Goal: Task Accomplishment & Management: Use online tool/utility

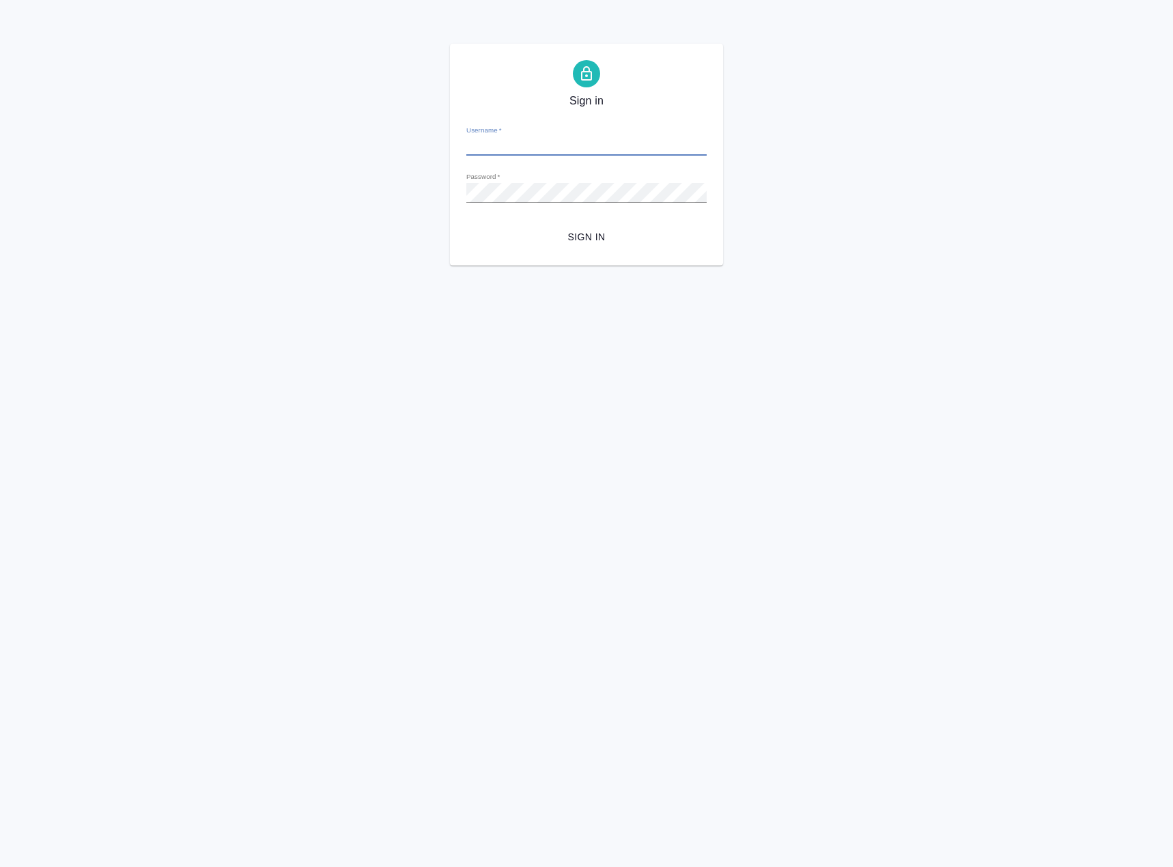
type input "[DOMAIN_NAME][EMAIL_ADDRESS][DOMAIN_NAME]"
click at [594, 231] on span "Sign in" at bounding box center [586, 237] width 218 height 17
type input "[DOMAIN_NAME][EMAIL_ADDRESS][DOMAIN_NAME]"
click at [592, 241] on span "Sign in" at bounding box center [586, 237] width 218 height 17
click at [410, 187] on div "Sign in Username   * z.kim@awatera.com Password   * urlPath   * /Work/68c7d5fcf…" at bounding box center [586, 155] width 1173 height 222
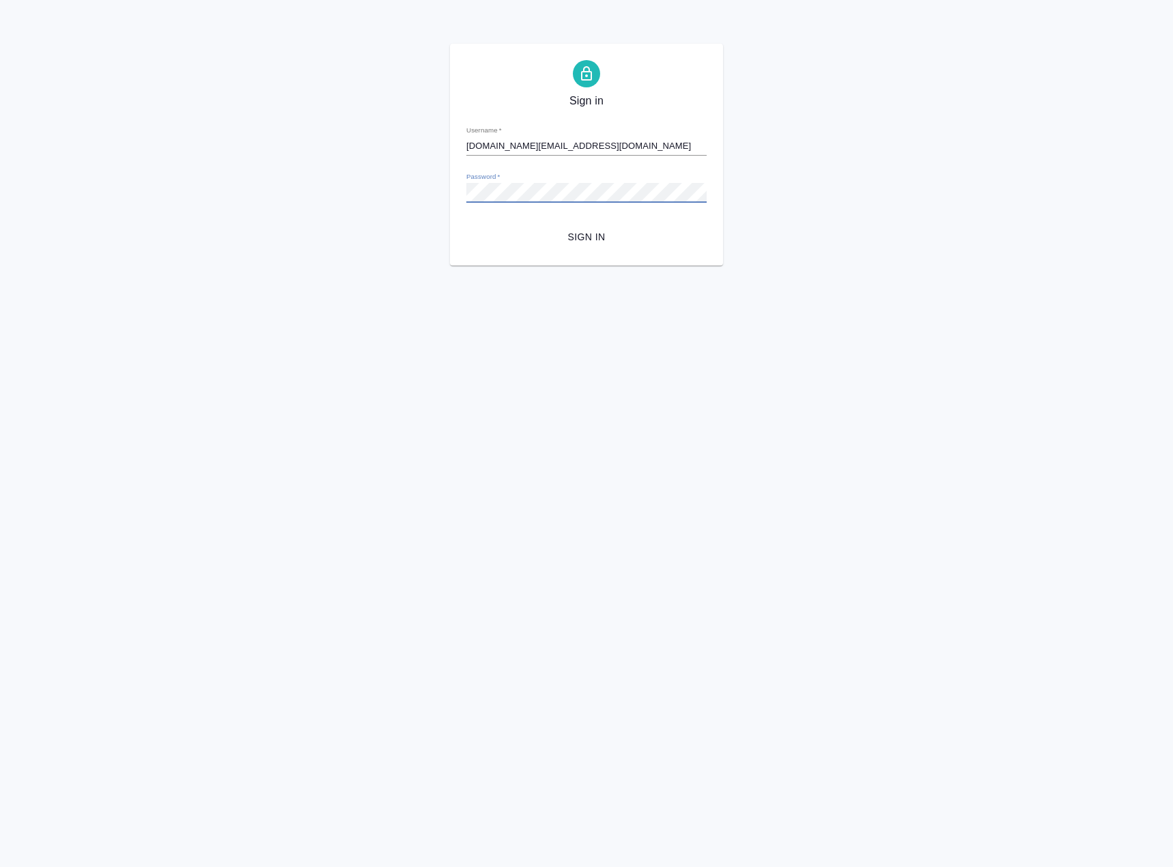
click at [570, 229] on span "Sign in" at bounding box center [586, 237] width 218 height 17
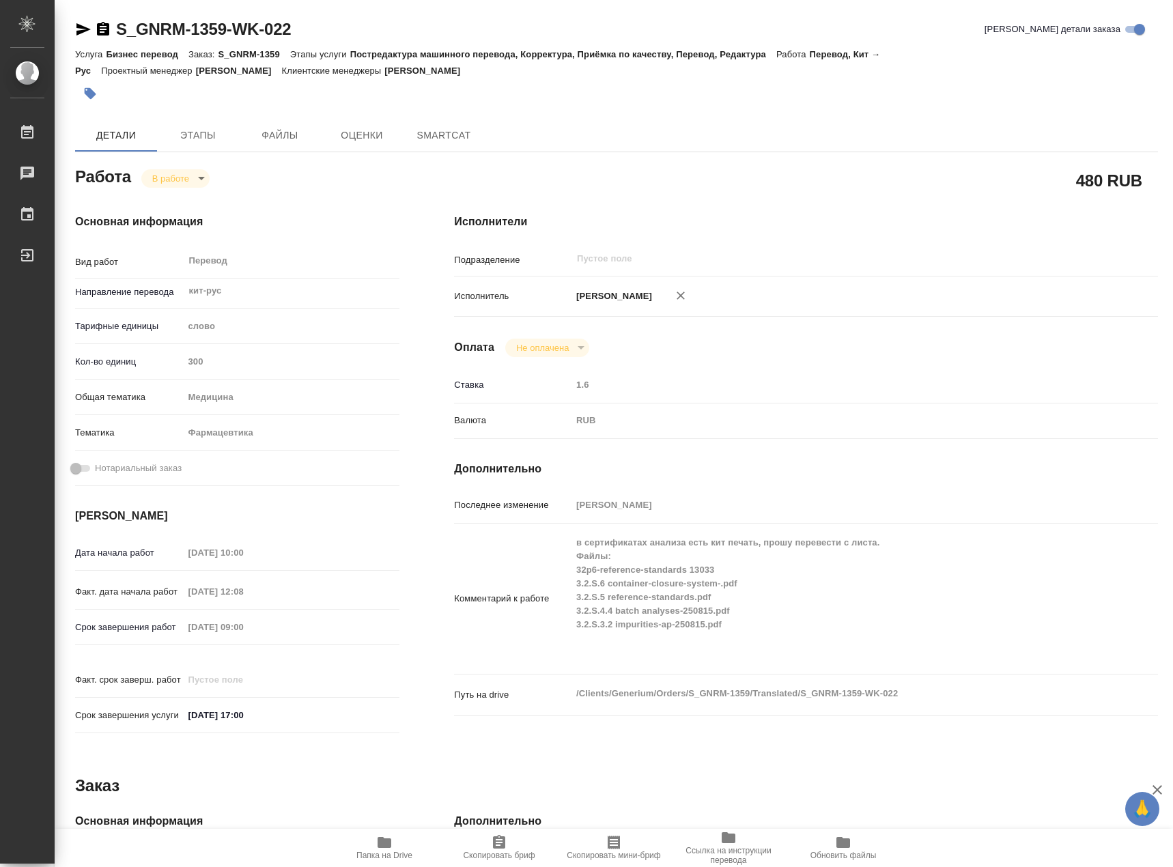
type textarea "x"
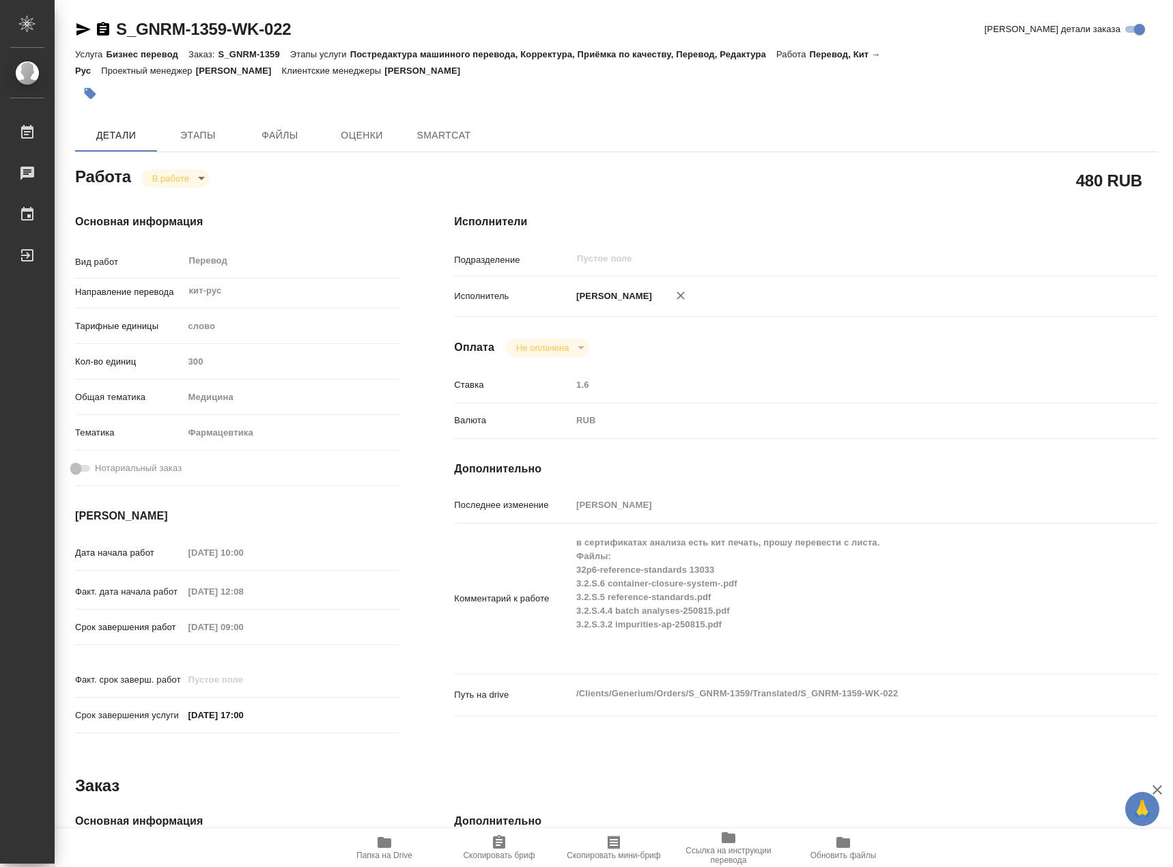
type textarea "x"
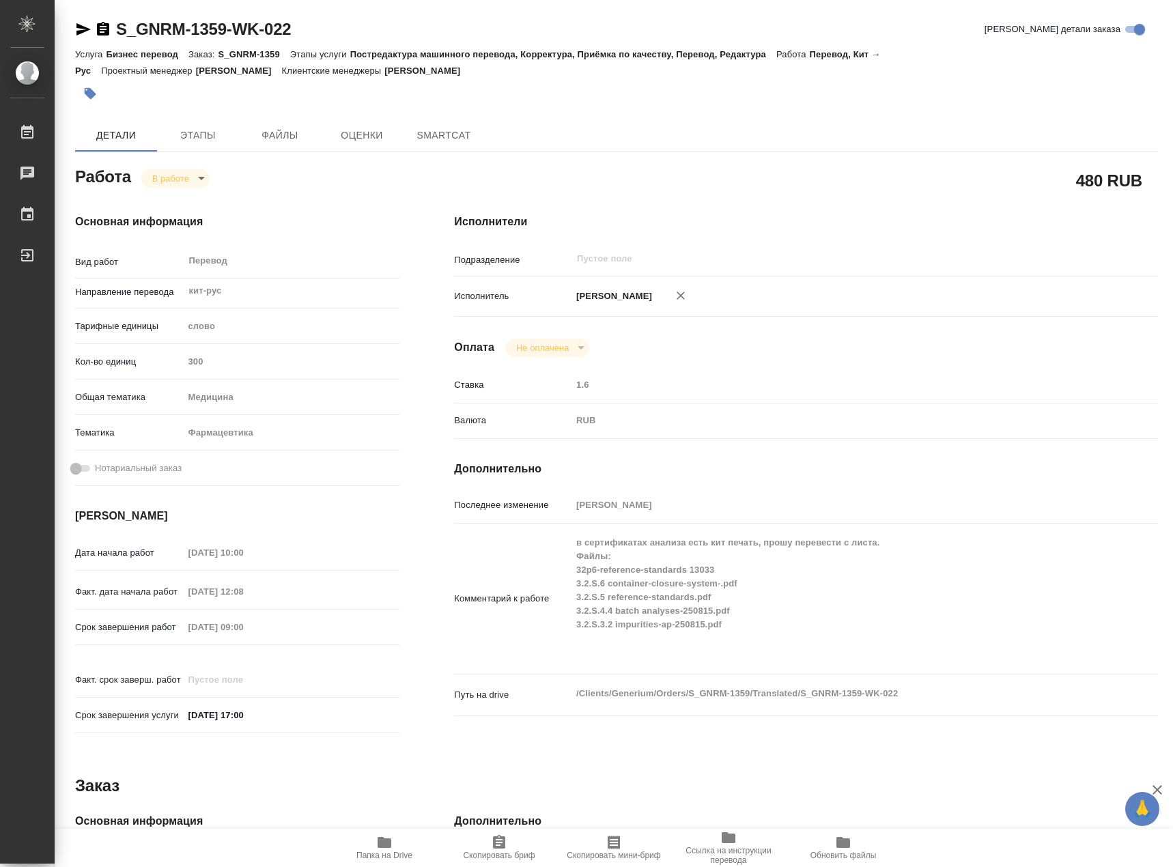
type textarea "x"
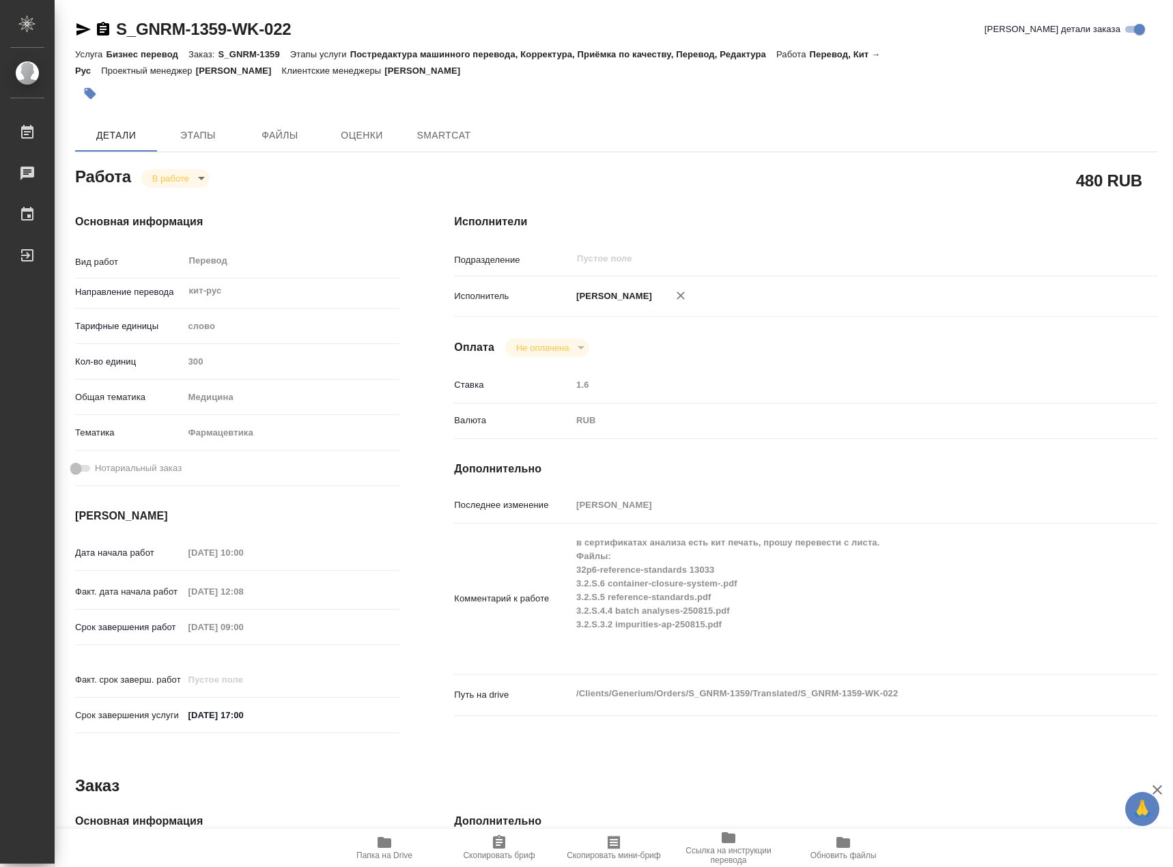
type textarea "x"
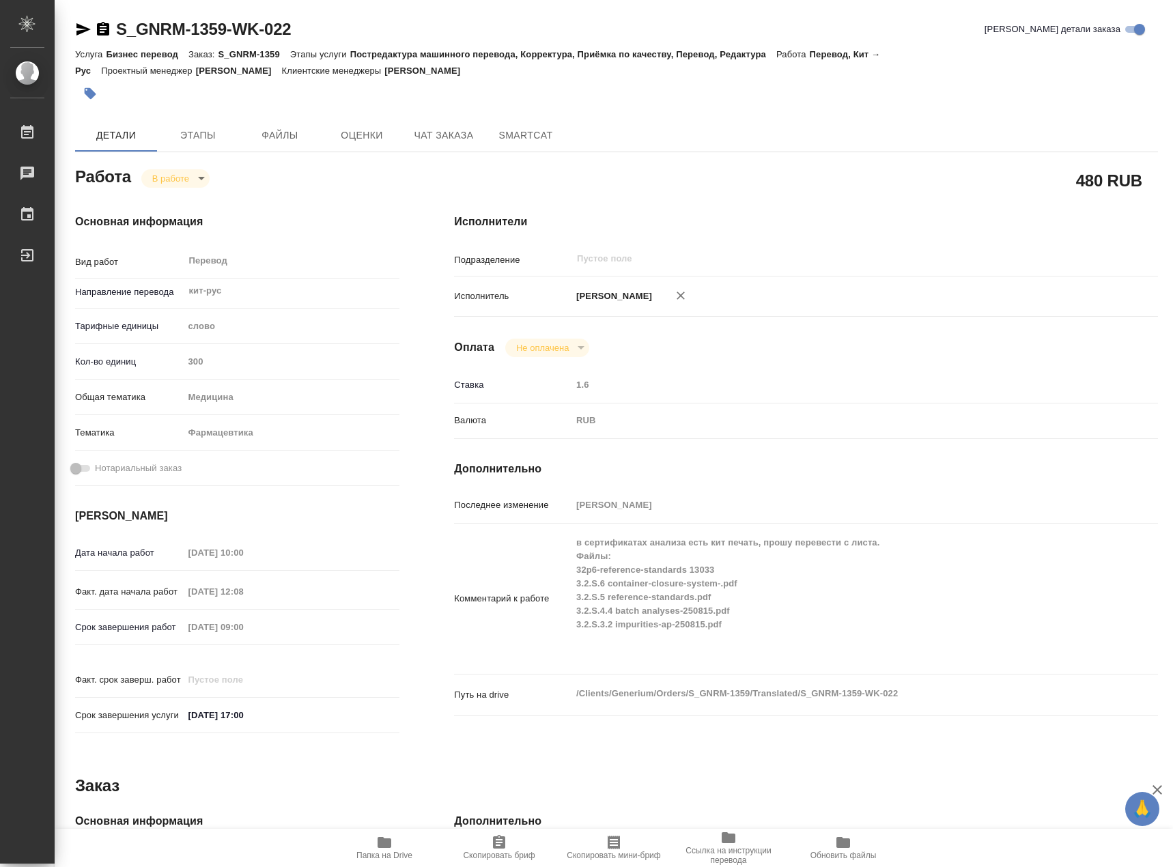
type textarea "x"
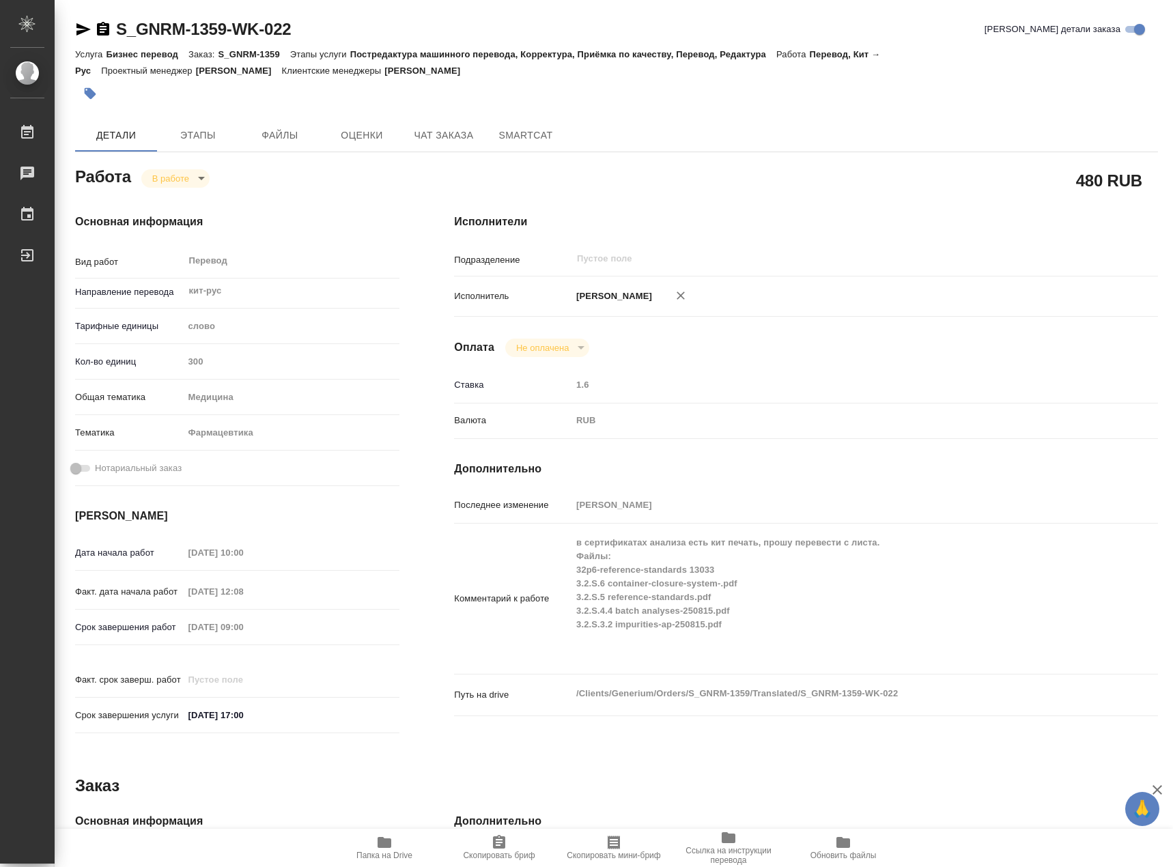
type textarea "x"
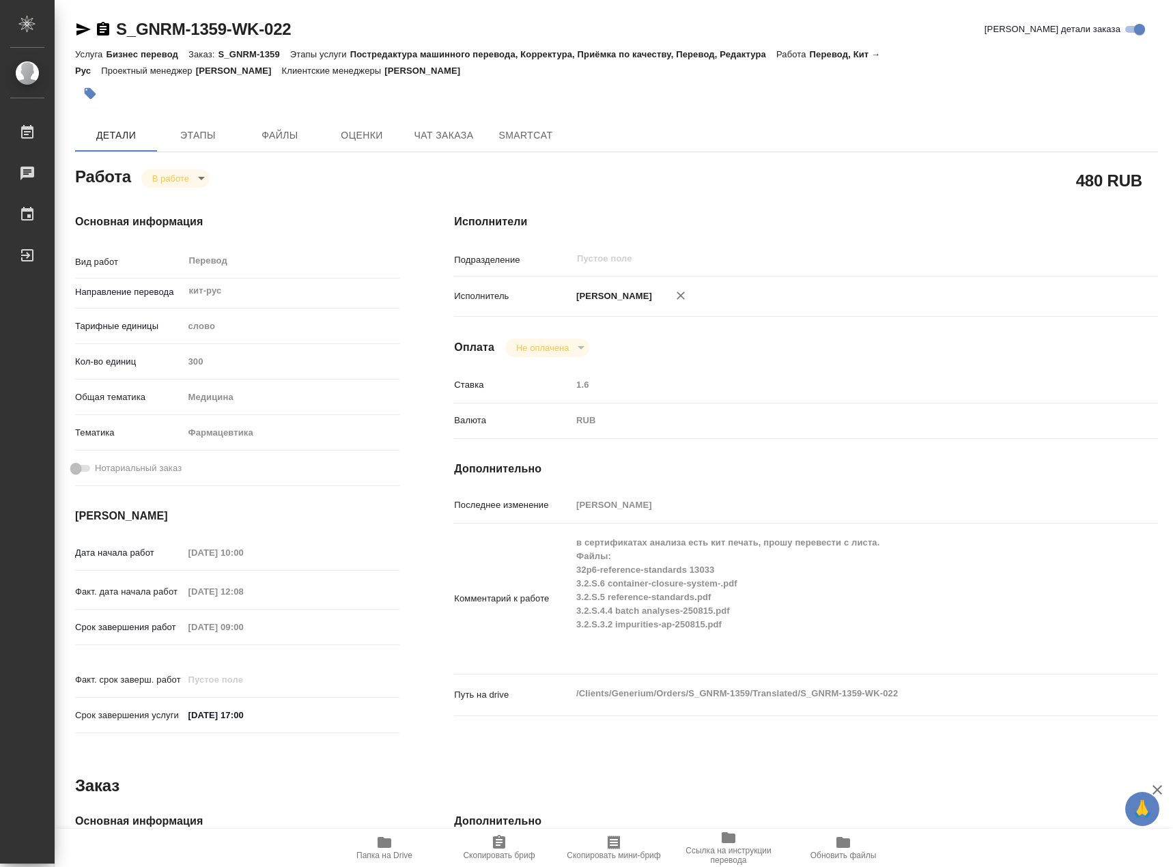
type textarea "x"
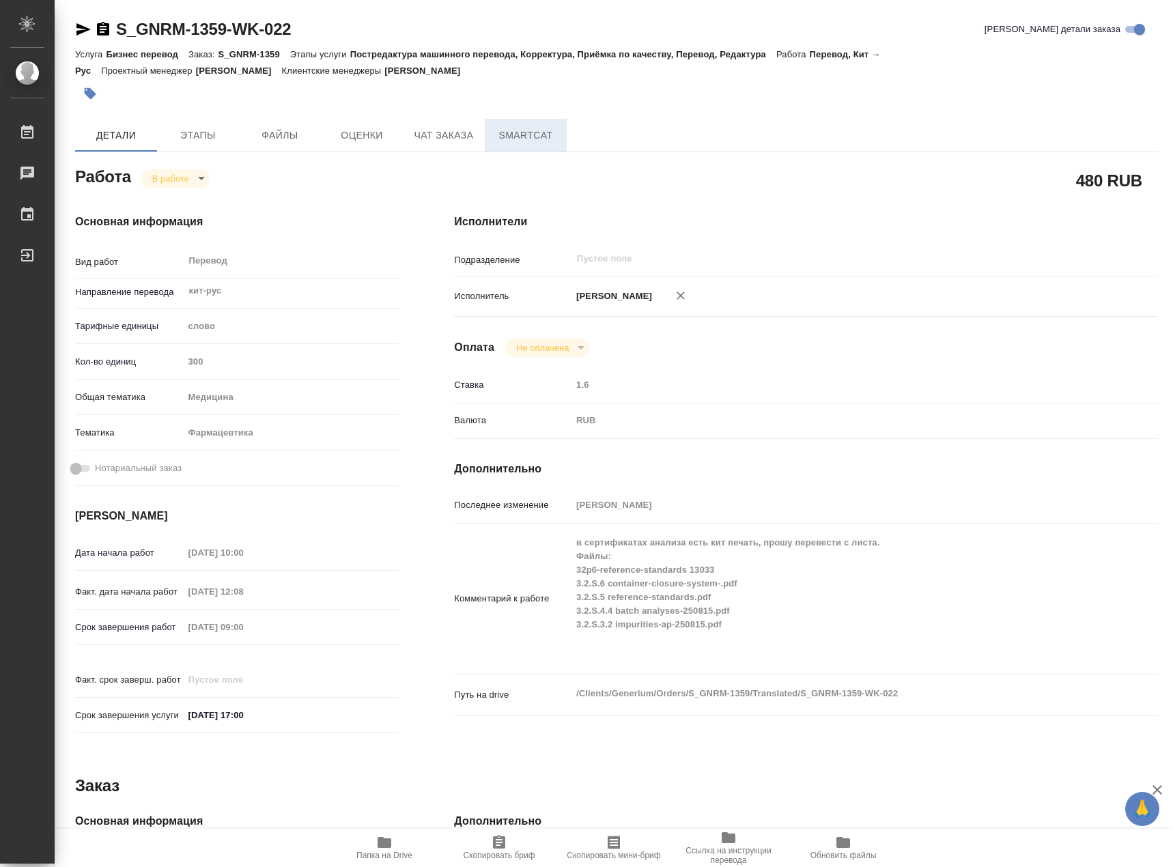
click at [519, 139] on span "SmartCat" at bounding box center [526, 135] width 66 height 17
type textarea "x"
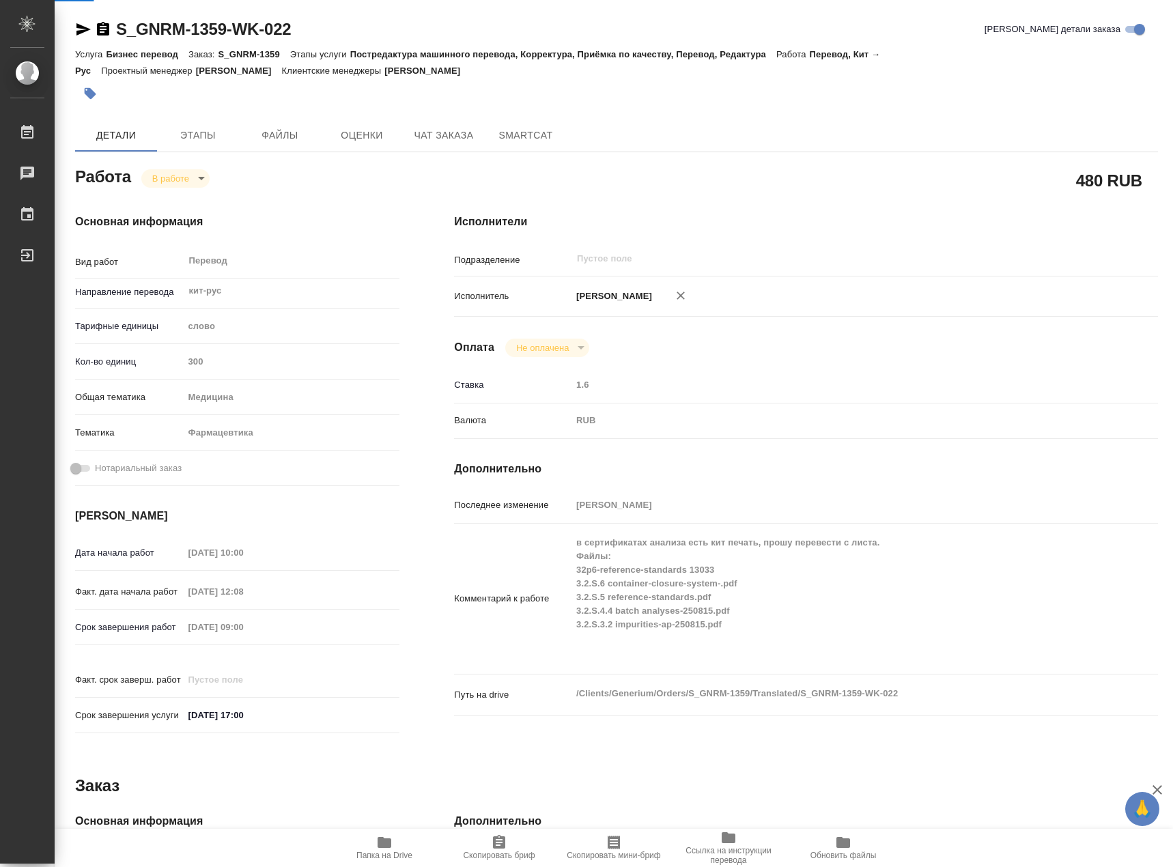
type textarea "x"
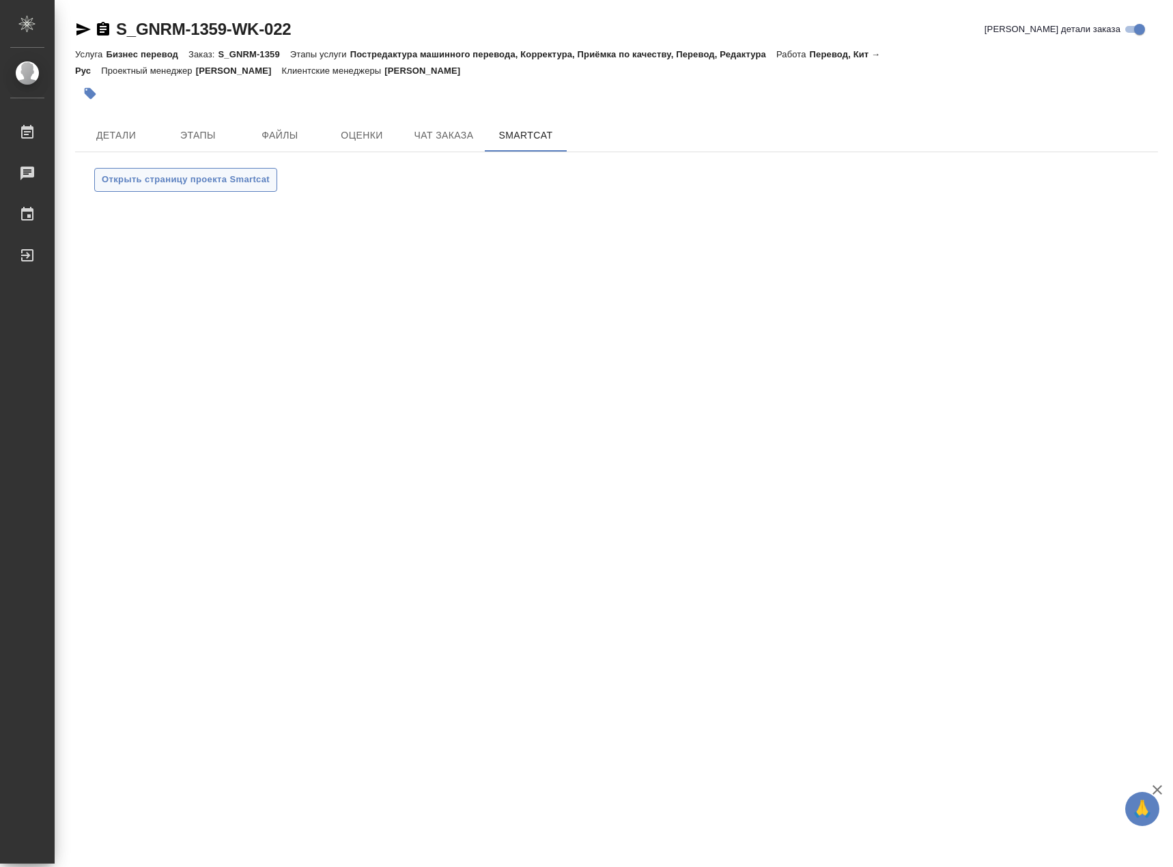
click at [190, 188] on button "Открыть страницу проекта Smartcat" at bounding box center [185, 180] width 183 height 24
click at [447, 127] on span "Чат заказа" at bounding box center [444, 135] width 66 height 17
drag, startPoint x: 375, startPoint y: 132, endPoint x: 340, endPoint y: 137, distance: 35.1
click at [374, 132] on span "Оценки" at bounding box center [362, 135] width 66 height 17
click at [278, 137] on span "Файлы" at bounding box center [280, 135] width 66 height 17
